Goal: Information Seeking & Learning: Learn about a topic

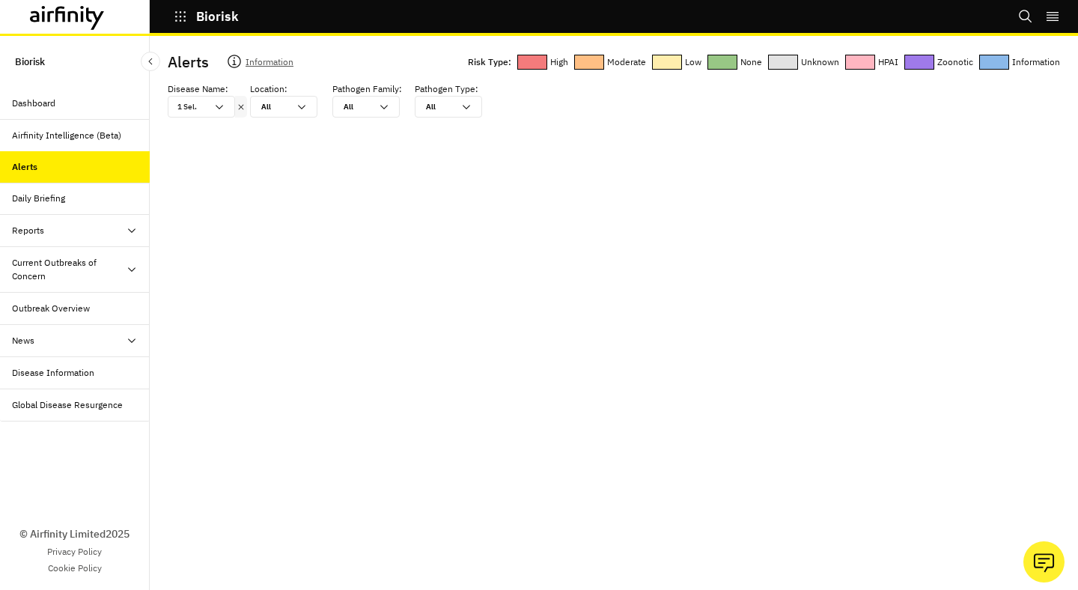
scroll to position [681, 0]
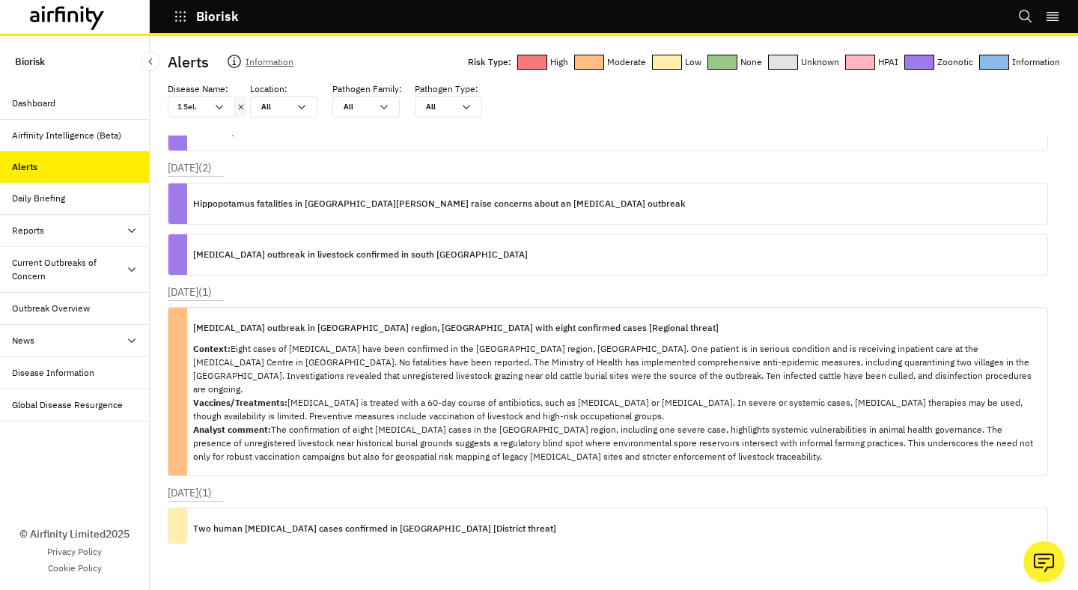
click at [240, 107] on icon at bounding box center [241, 106] width 5 height 5
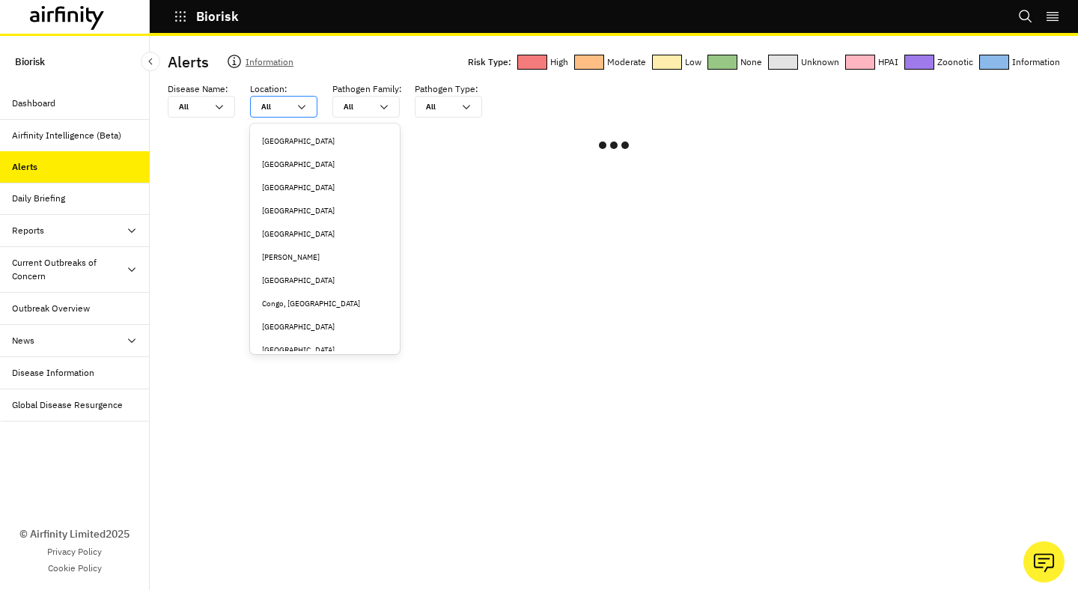
click at [305, 103] on icon at bounding box center [302, 107] width 12 height 12
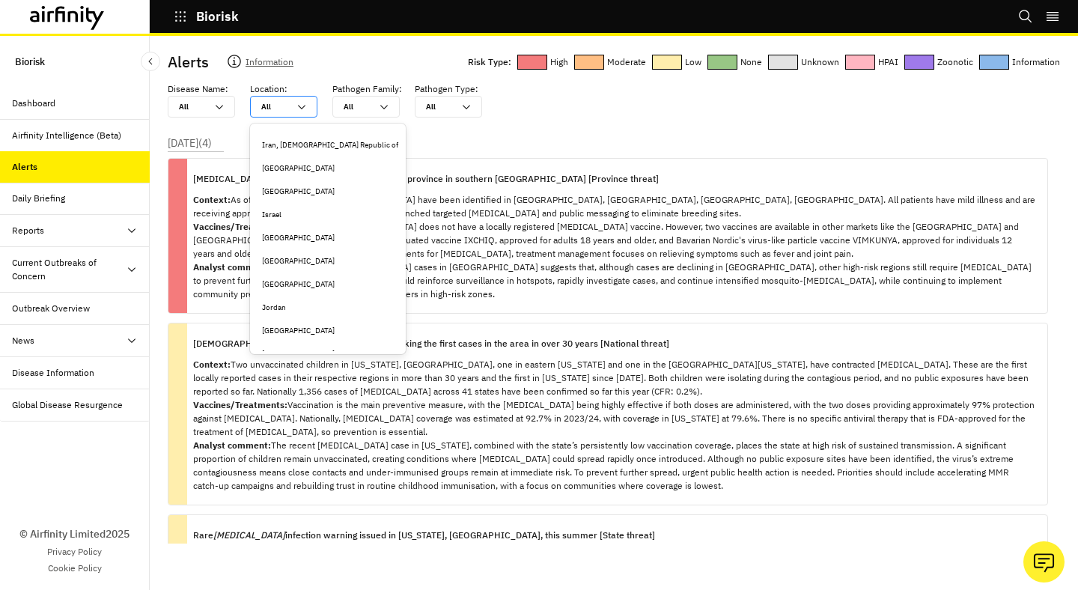
scroll to position [1834, 0]
click at [282, 275] on div "[GEOGRAPHIC_DATA]" at bounding box center [328, 280] width 132 height 11
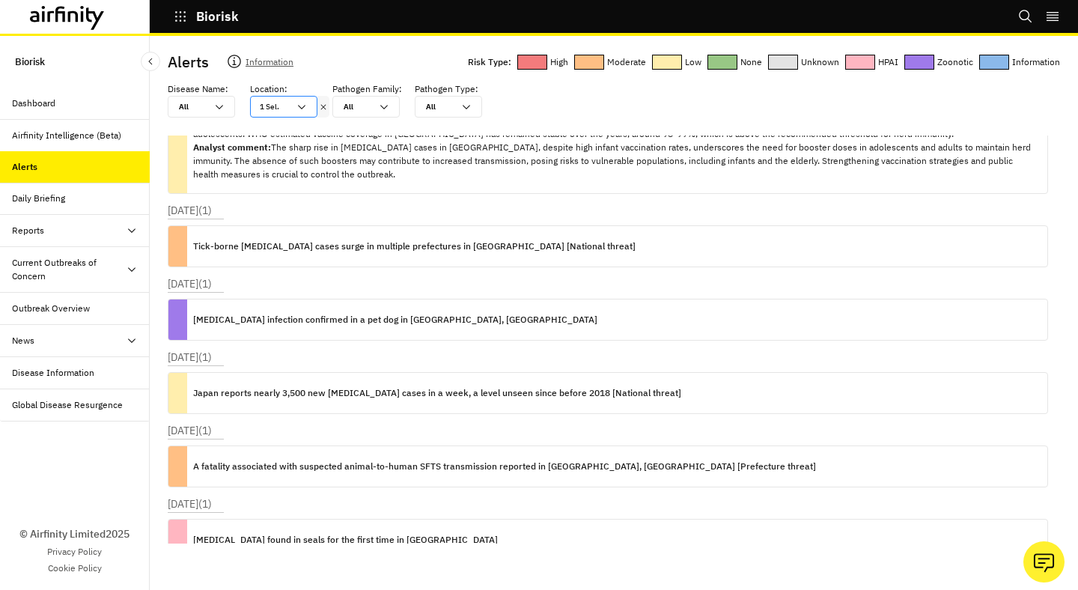
scroll to position [110, 0]
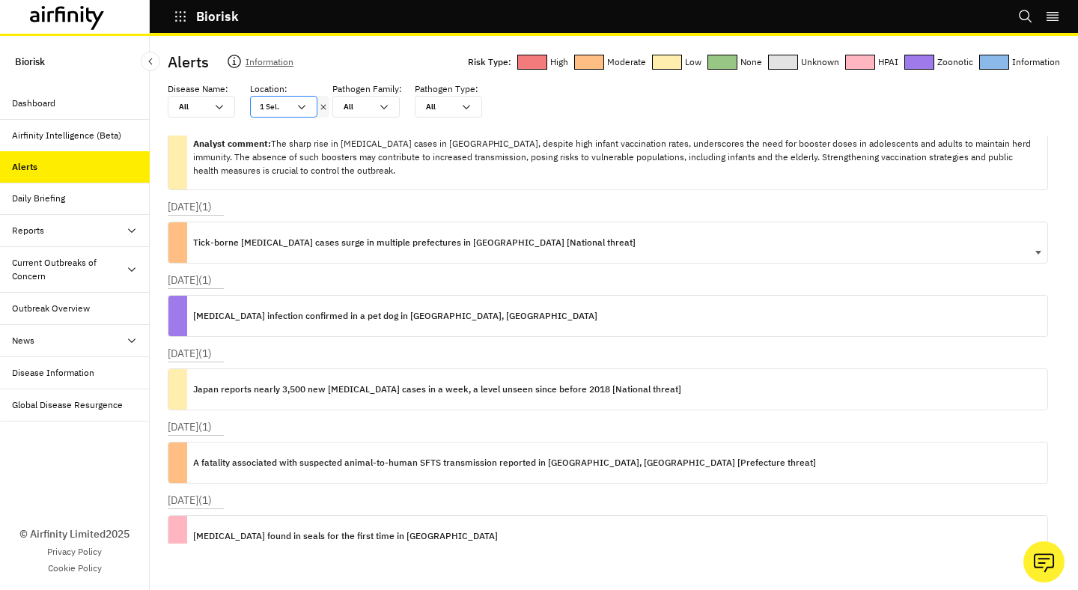
click at [435, 257] on div "Tick-borne [MEDICAL_DATA] cases surge in multiple prefectures in [GEOGRAPHIC_DA…" at bounding box center [414, 242] width 442 height 40
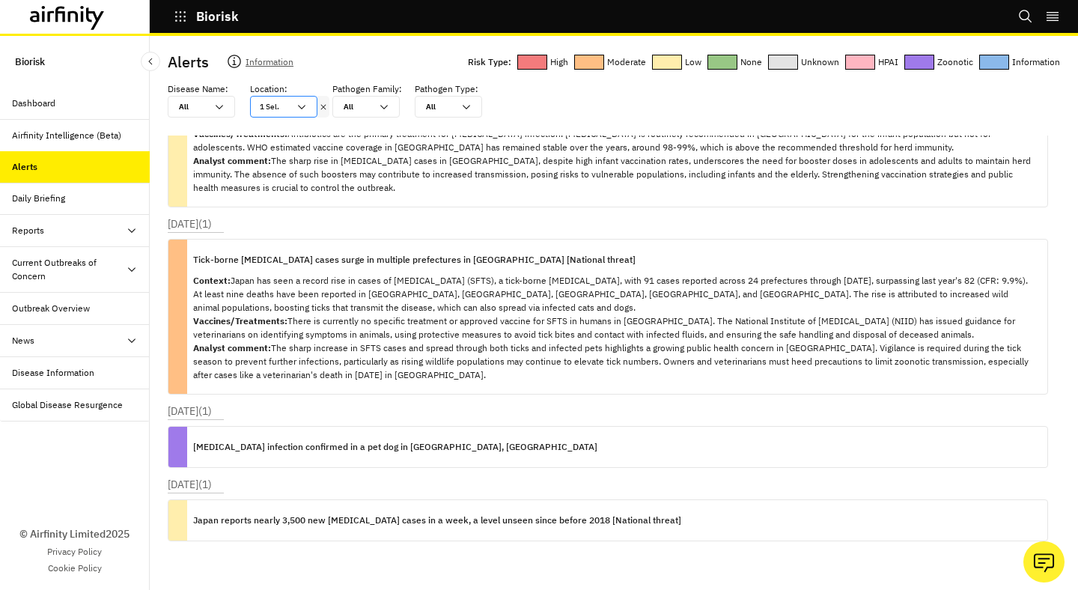
scroll to position [95, 0]
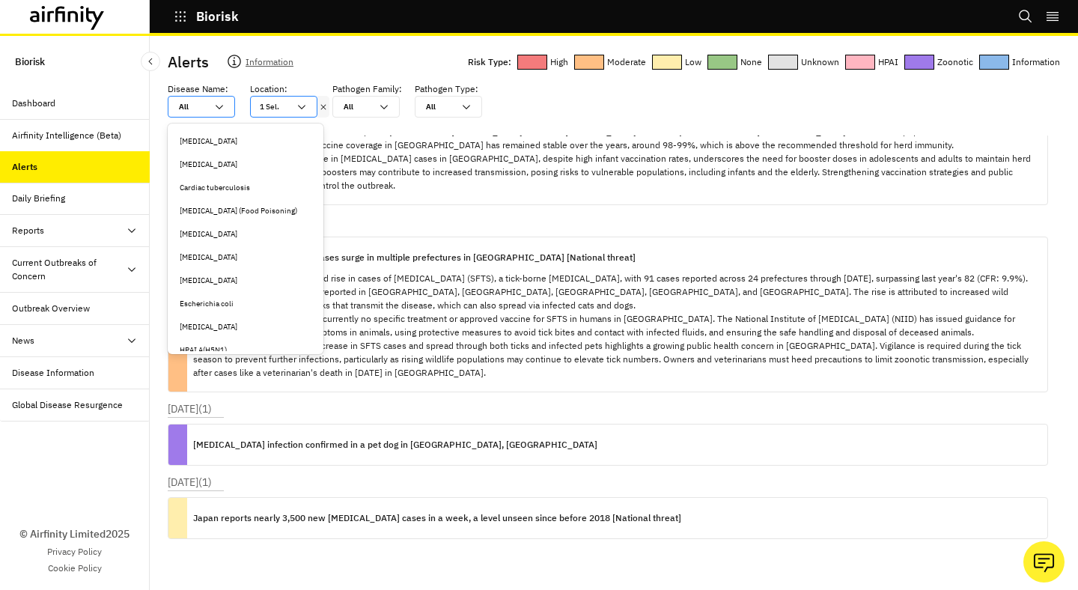
click at [222, 106] on icon at bounding box center [219, 107] width 12 height 12
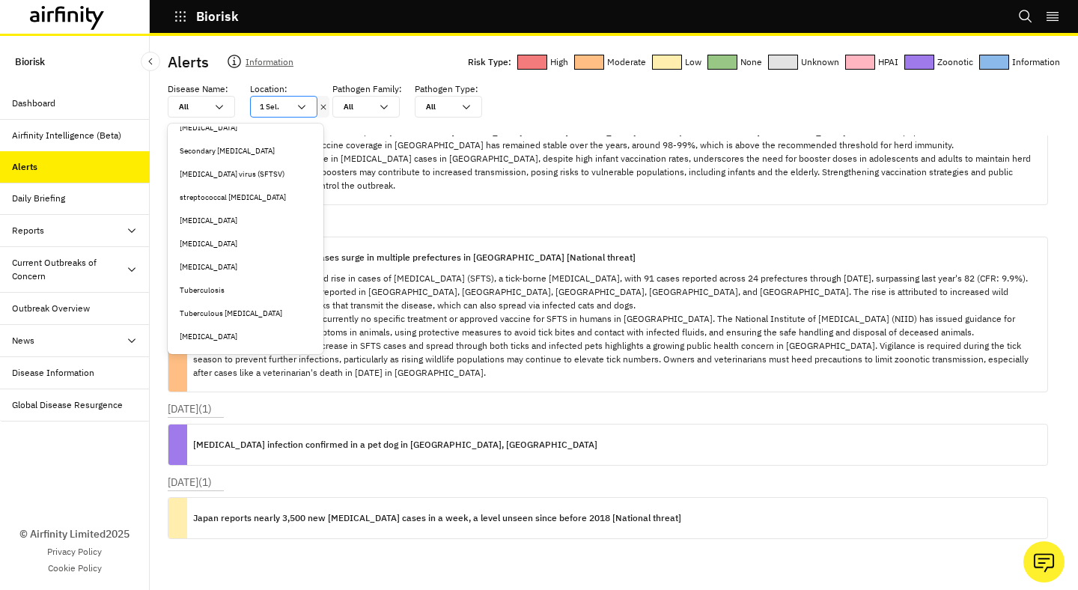
scroll to position [558, 0]
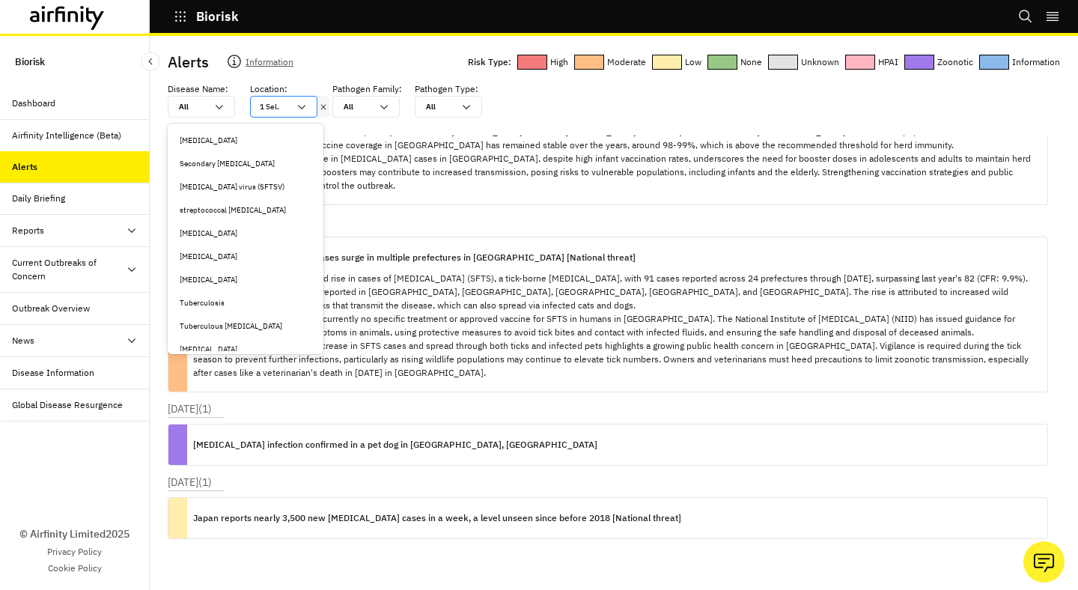
click at [248, 186] on div "[MEDICAL_DATA] virus (SFTSV)" at bounding box center [246, 186] width 132 height 11
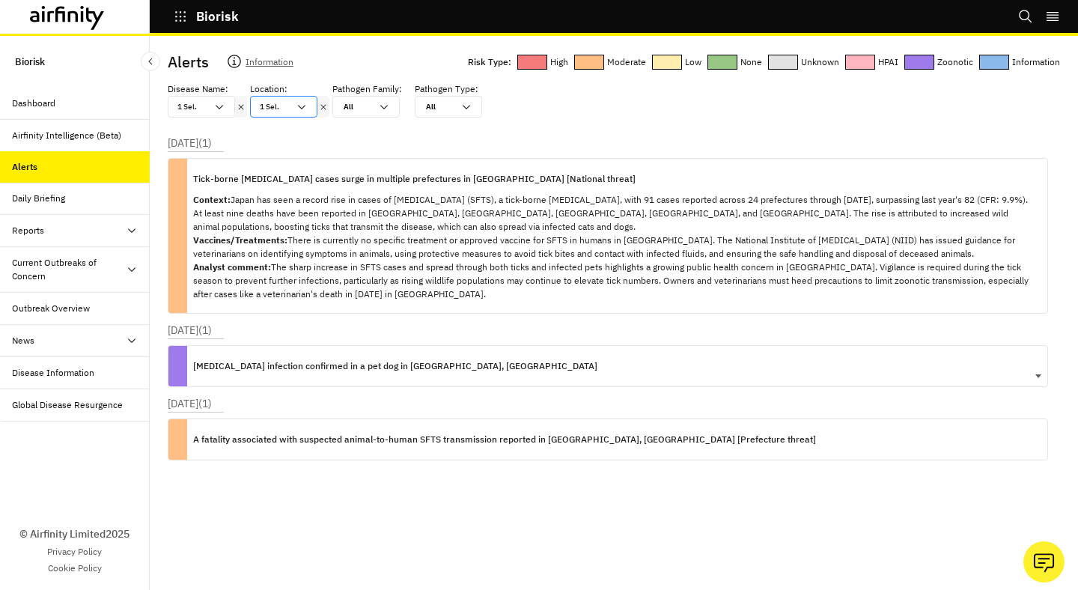
click at [398, 365] on p "[MEDICAL_DATA] infection confirmed in a pet dog in [GEOGRAPHIC_DATA], [GEOGRAPH…" at bounding box center [395, 366] width 404 height 16
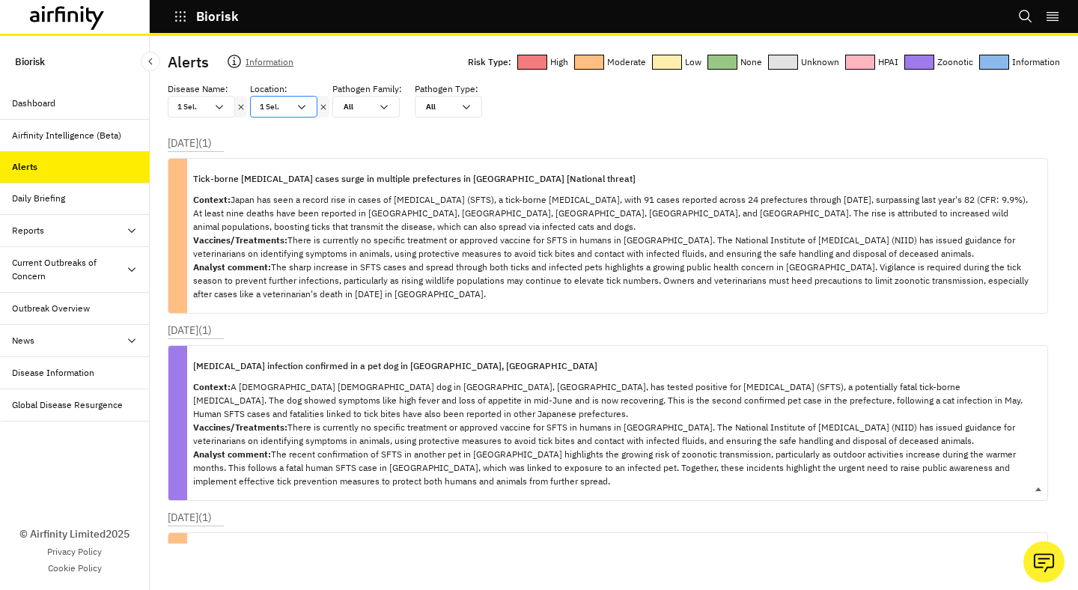
click at [398, 365] on p "[MEDICAL_DATA] infection confirmed in a pet dog in [GEOGRAPHIC_DATA], [GEOGRAPH…" at bounding box center [395, 366] width 404 height 16
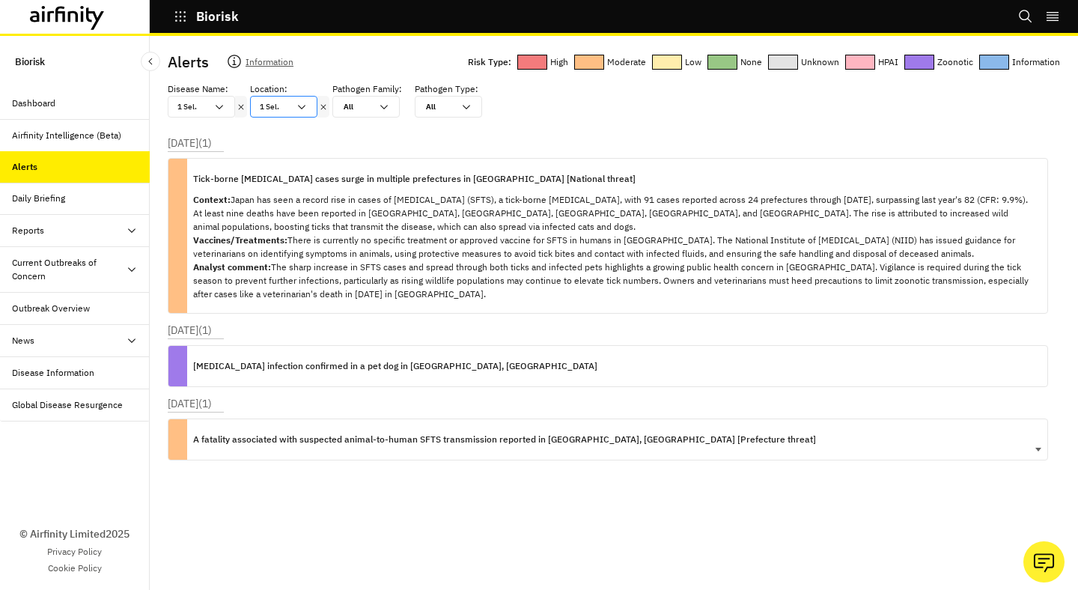
click at [368, 423] on div "A fatality associated with suspected animal-to-human SFTS transmission reported…" at bounding box center [504, 439] width 623 height 40
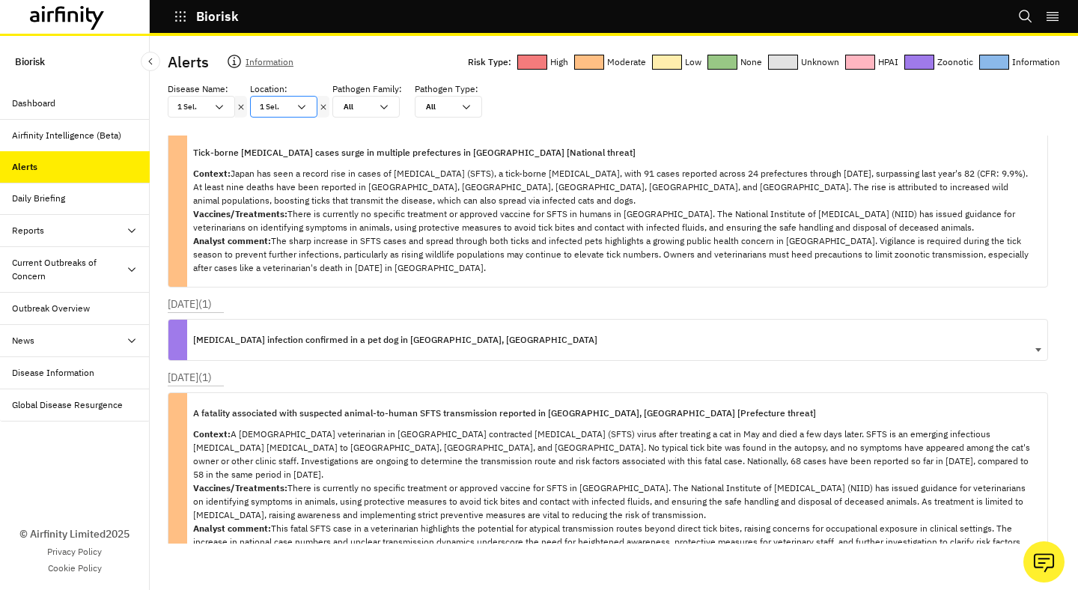
scroll to position [0, 0]
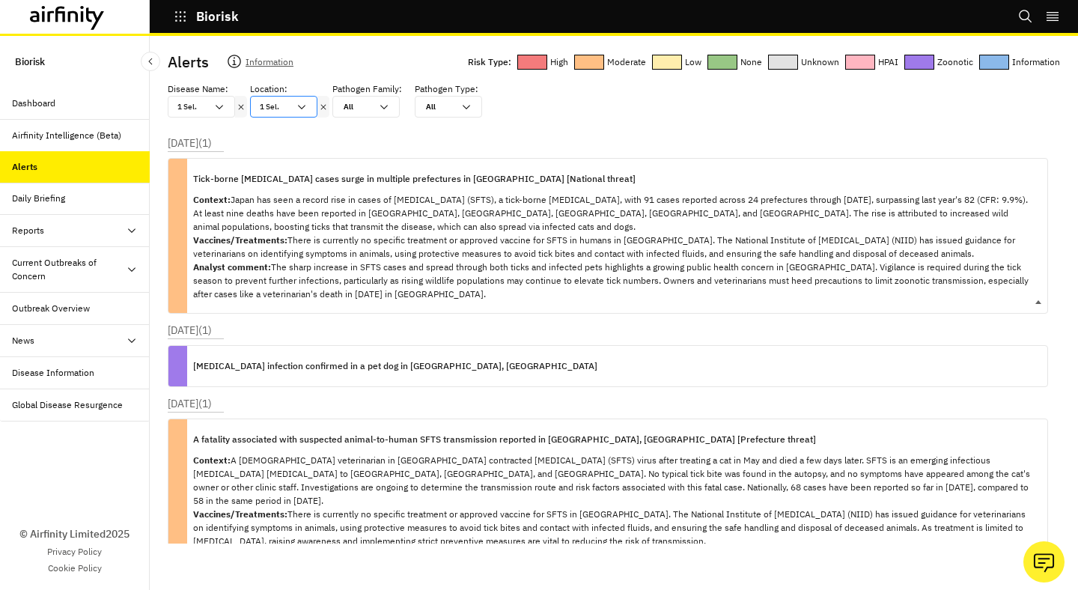
click at [645, 238] on p "Context: Japan has seen a record rise in cases of [MEDICAL_DATA] (SFTS), a tick…" at bounding box center [614, 247] width 842 height 108
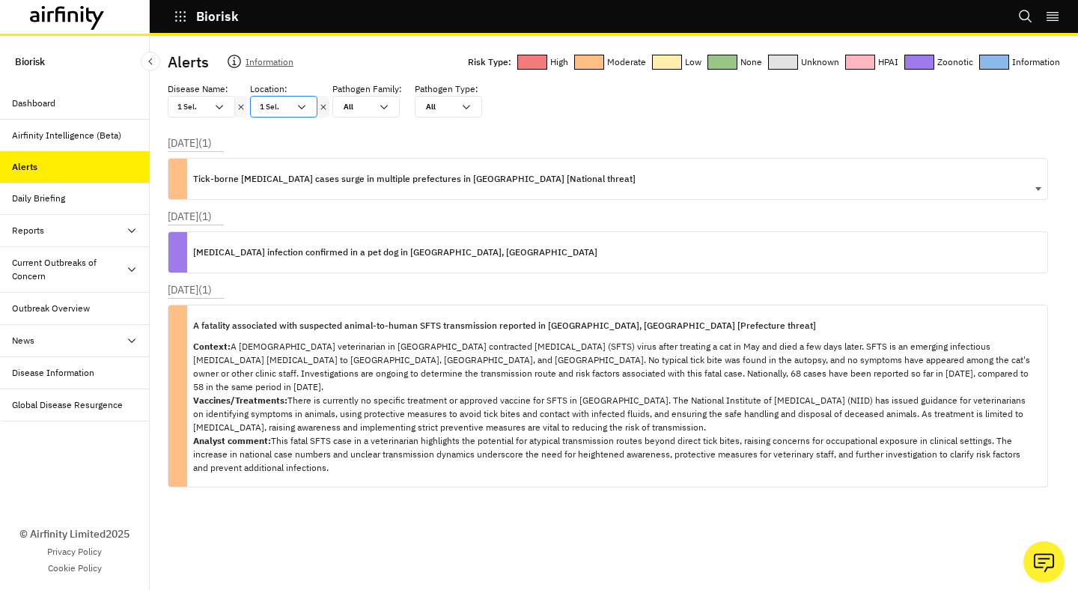
click at [636, 189] on div "Tick-borne [MEDICAL_DATA] cases surge in multiple prefectures in [GEOGRAPHIC_DA…" at bounding box center [414, 179] width 442 height 40
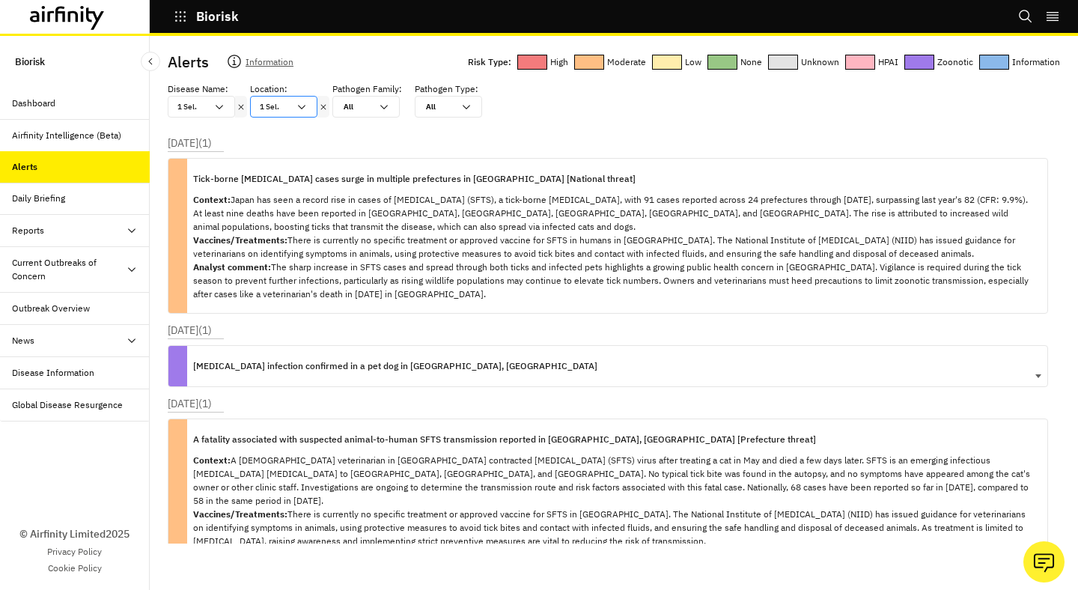
click at [656, 368] on div "[MEDICAL_DATA] infection confirmed in a pet dog in [GEOGRAPHIC_DATA], [GEOGRAPH…" at bounding box center [608, 366] width 880 height 42
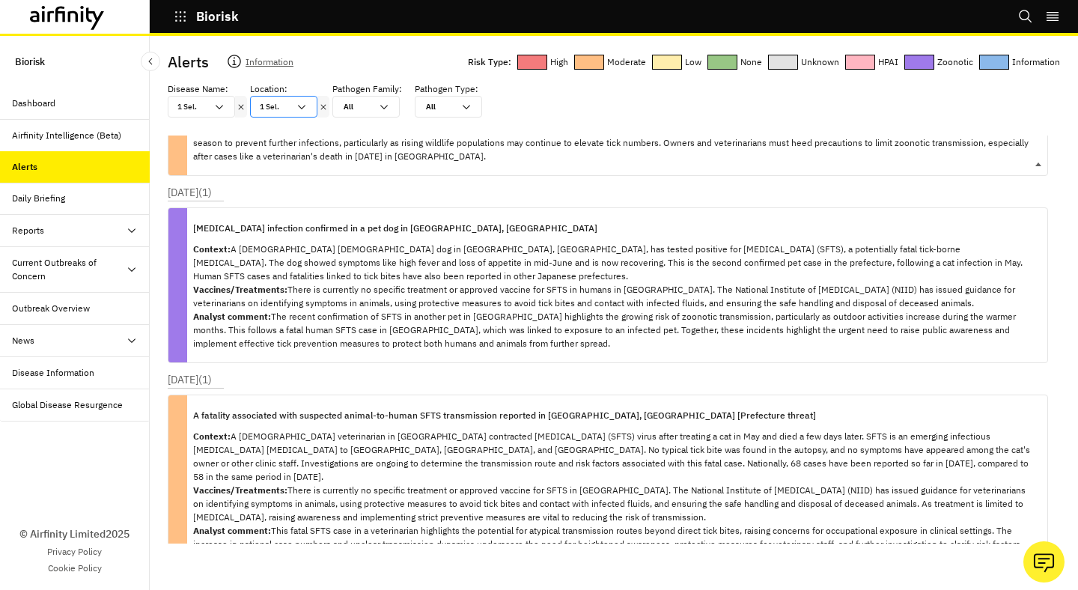
scroll to position [158, 0]
